Goal: Check status: Check status

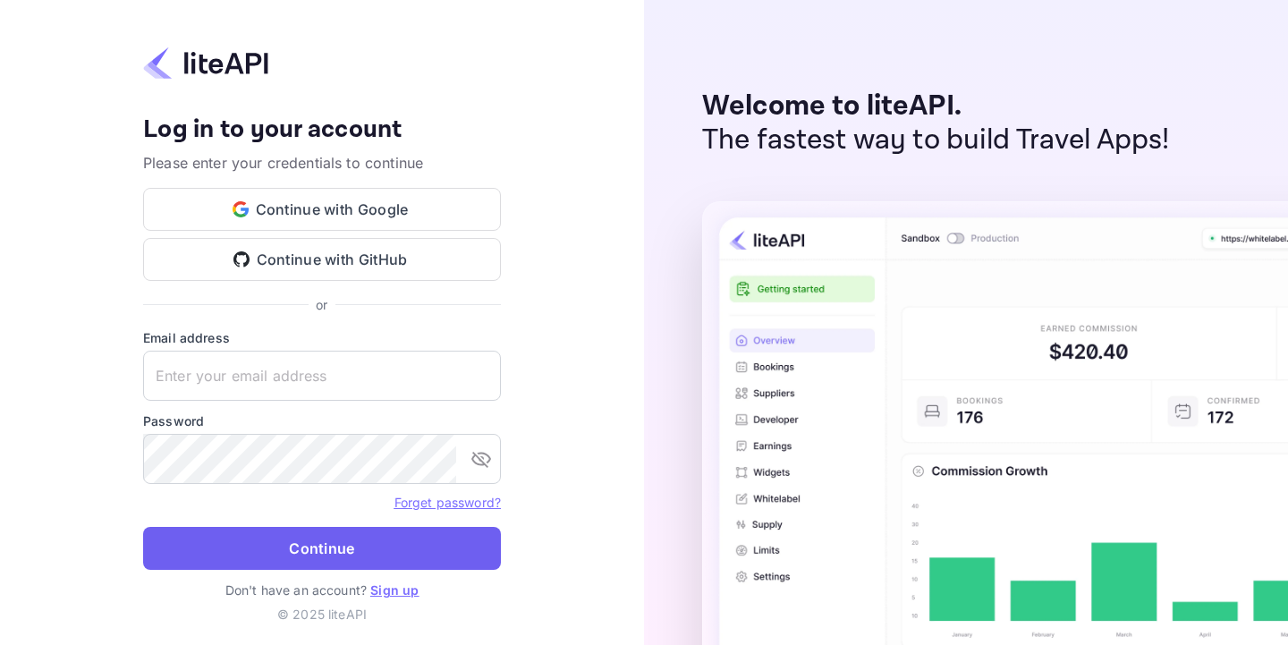
type input "[EMAIL_ADDRESS][DOMAIN_NAME]"
click at [322, 530] on button "Continue" at bounding box center [322, 548] width 358 height 43
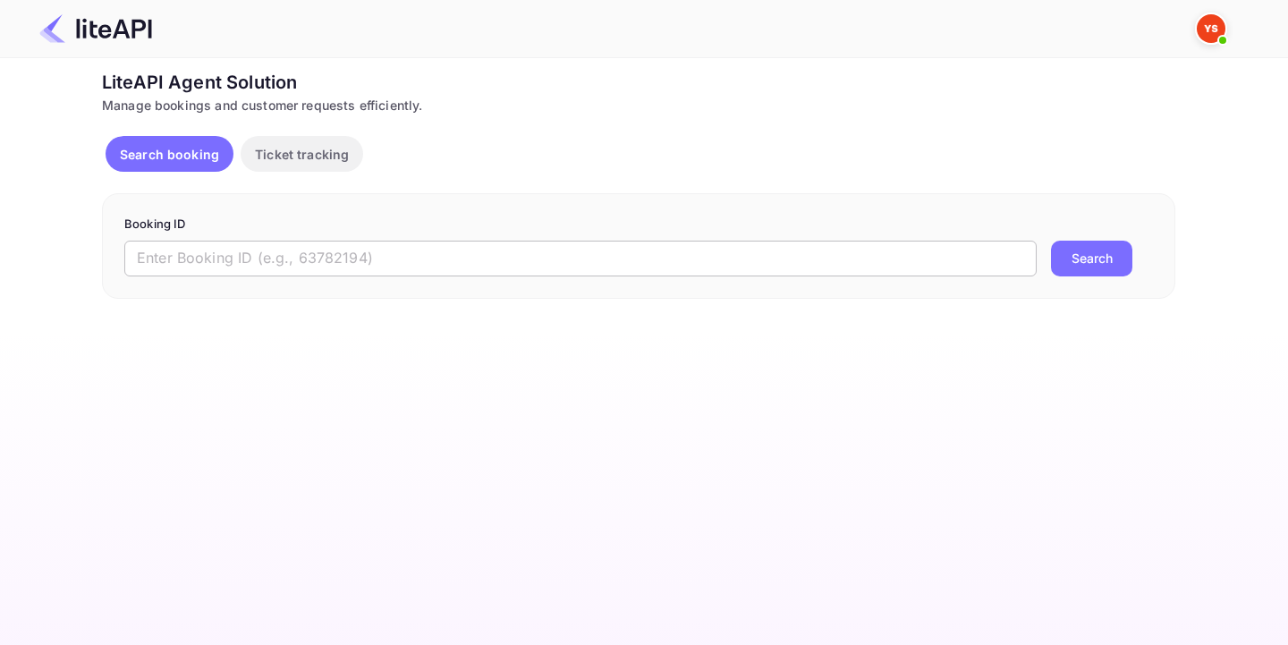
click at [352, 263] on input "text" at bounding box center [580, 259] width 913 height 36
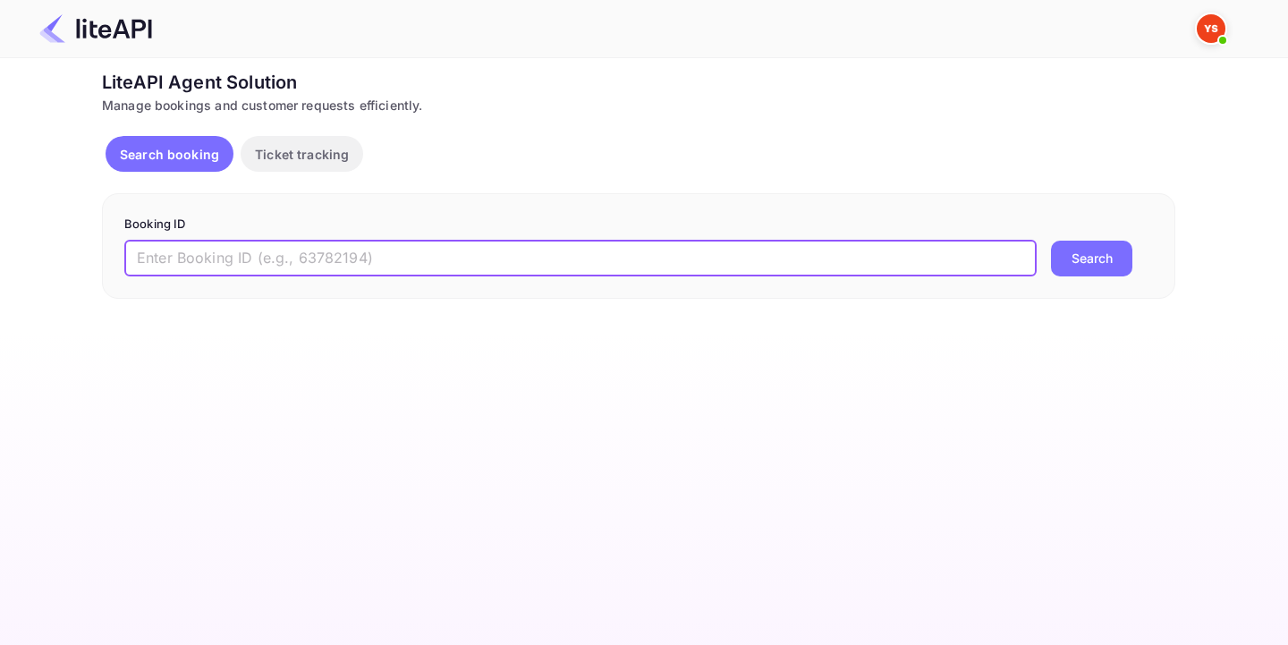
paste input "7187060"
type input "7187060"
click at [1055, 274] on button "Search" at bounding box center [1091, 259] width 81 height 36
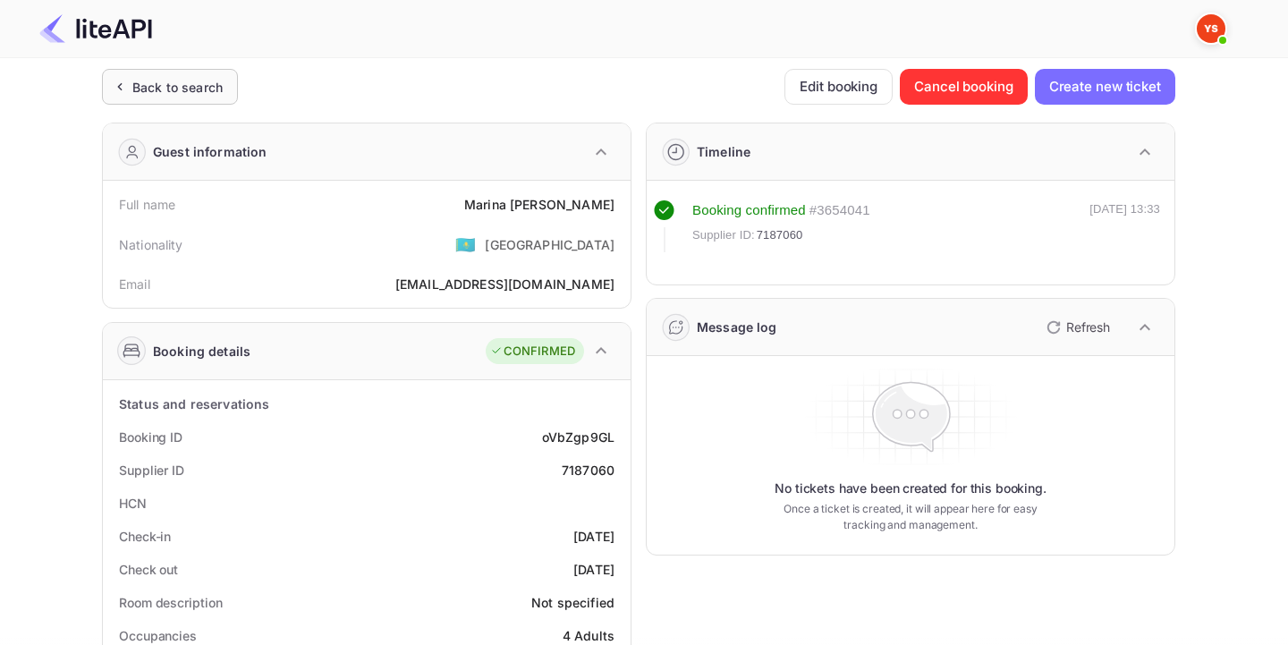
click at [191, 78] on div "Back to search" at bounding box center [177, 87] width 90 height 19
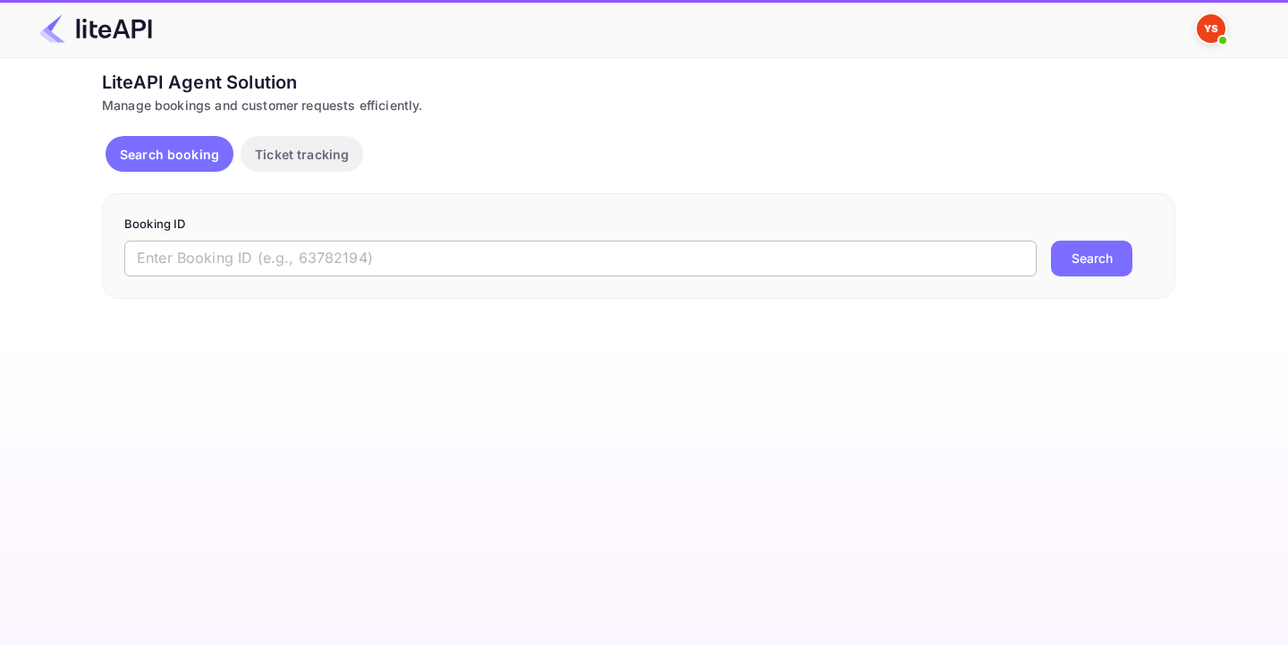
click at [496, 259] on input "text" at bounding box center [580, 259] width 913 height 36
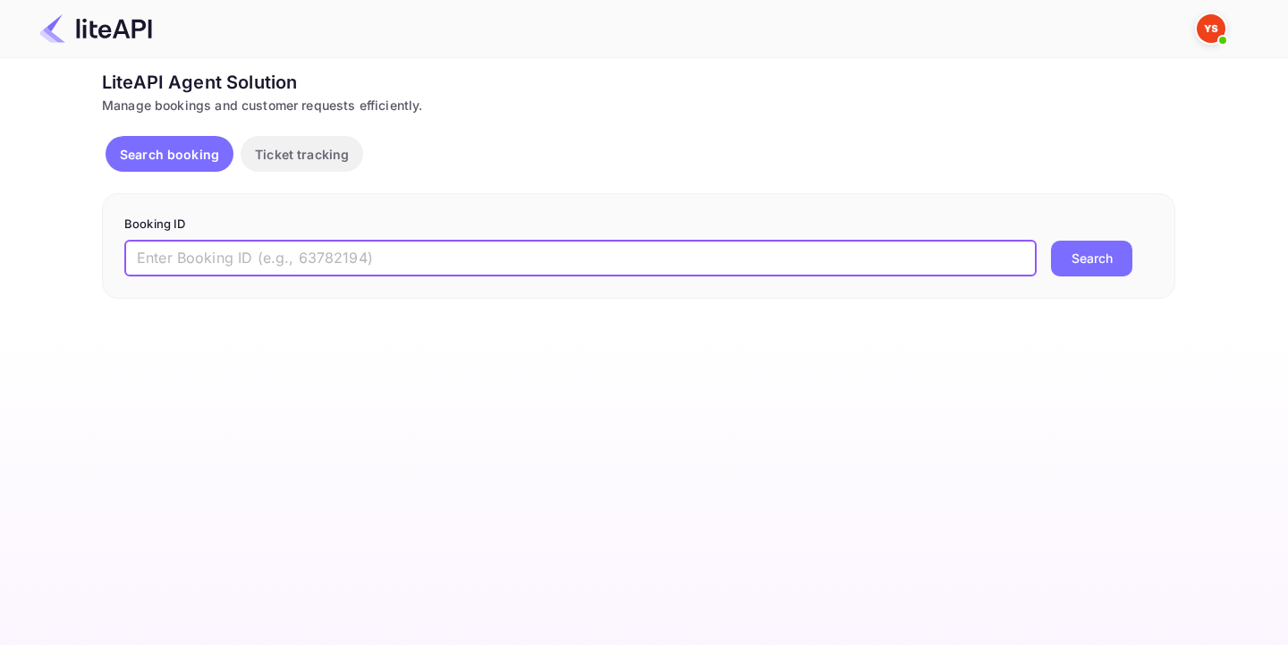
paste input "7927341"
type input "7927341"
click at [1129, 255] on button "Search" at bounding box center [1091, 259] width 81 height 36
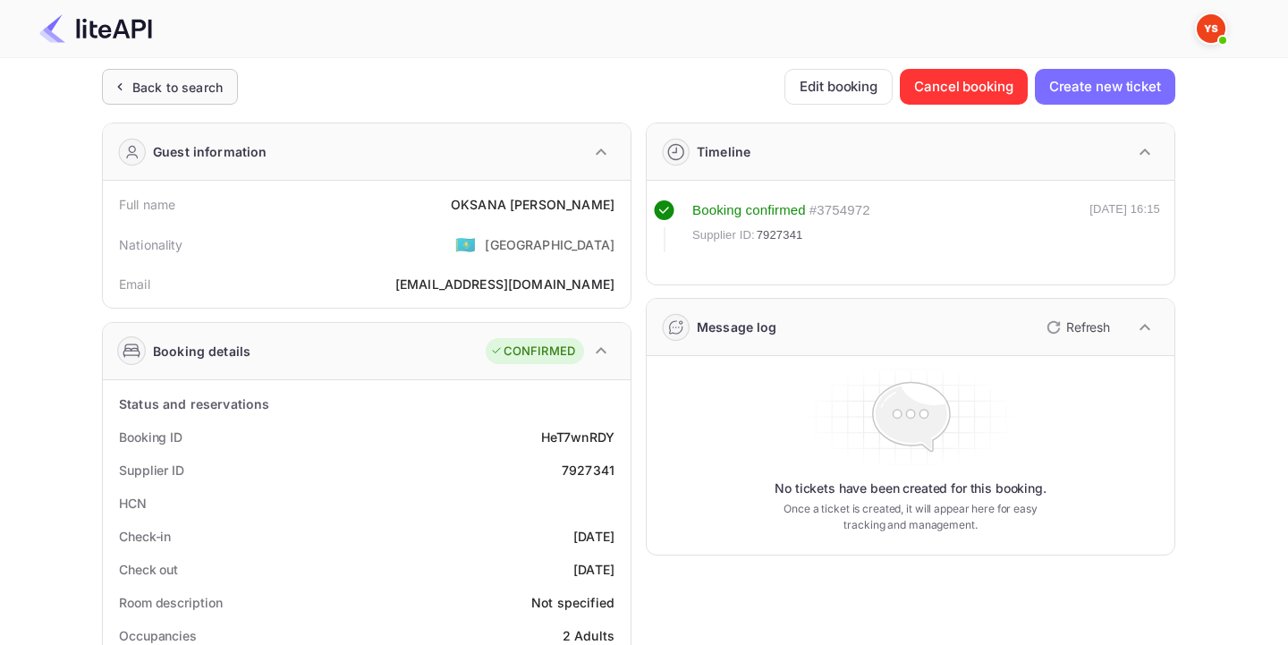
click at [182, 74] on div "Back to search" at bounding box center [170, 87] width 136 height 36
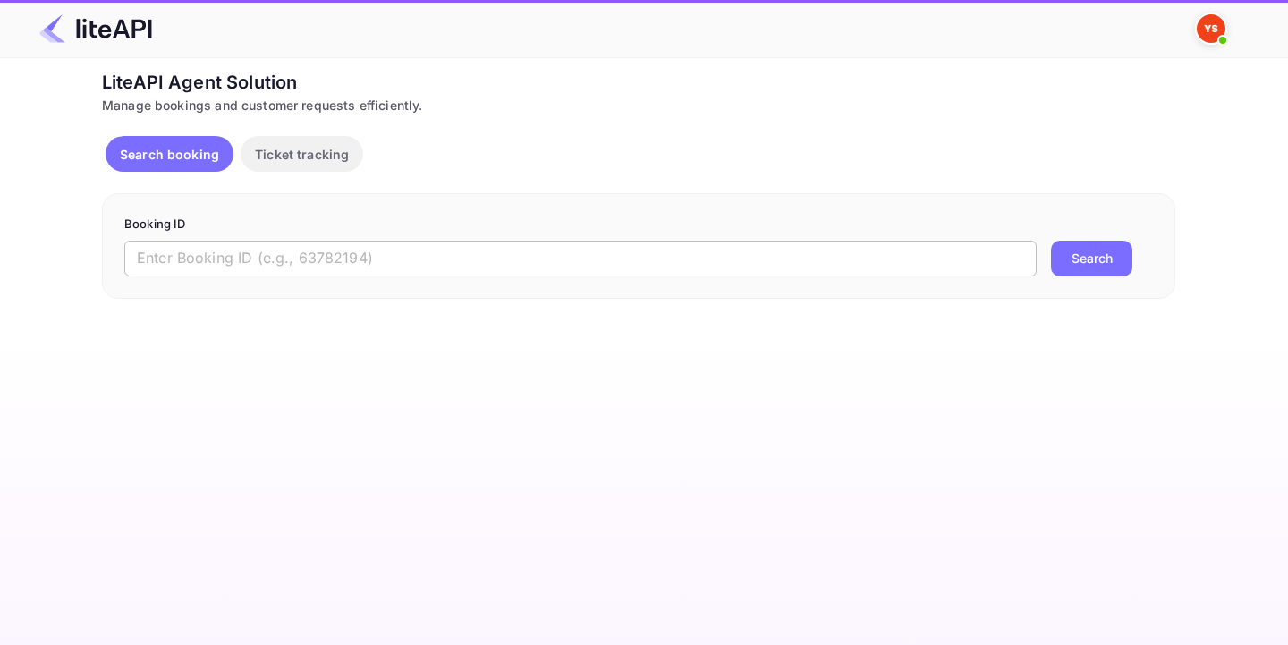
click at [284, 266] on input "text" at bounding box center [580, 259] width 913 height 36
paste input "8812743"
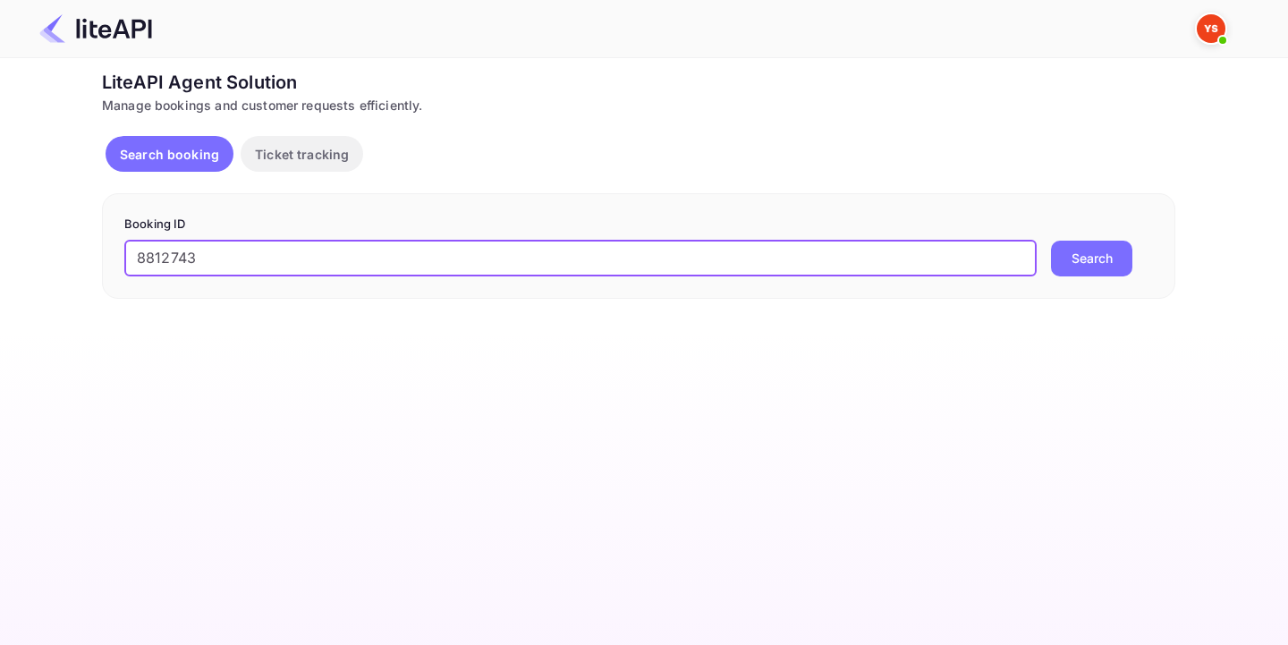
type input "8812743"
click at [1057, 270] on button "Search" at bounding box center [1091, 259] width 81 height 36
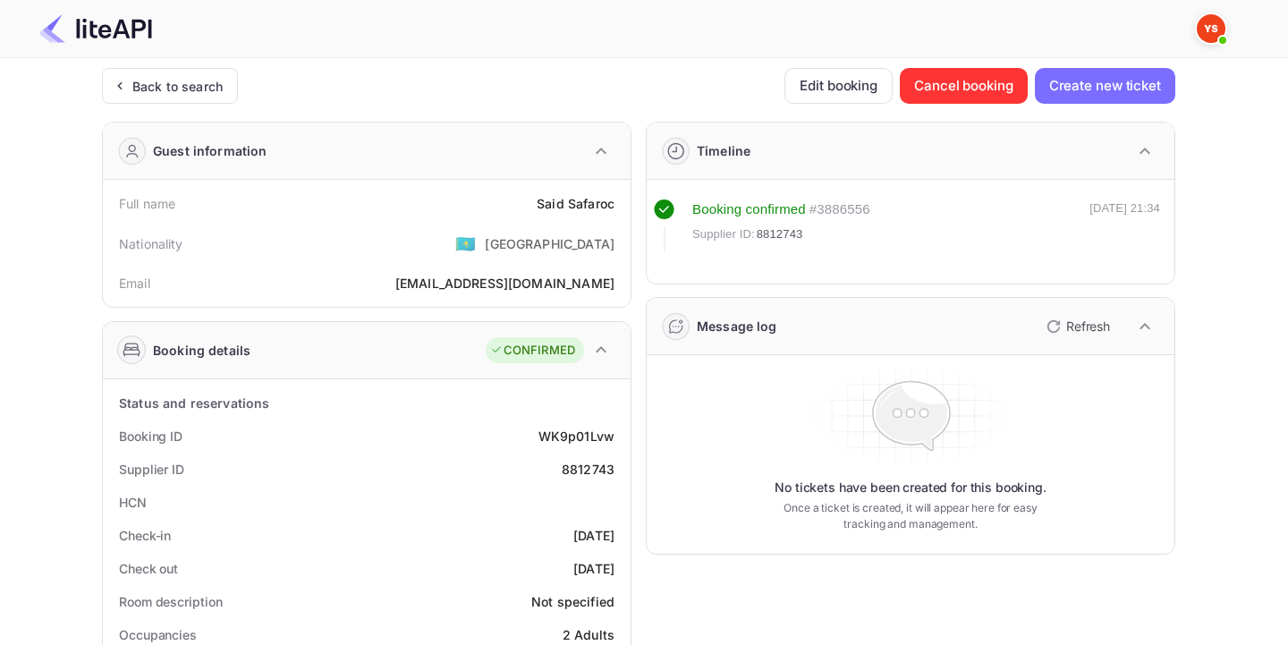
scroll to position [34, 0]
